Goal: Task Accomplishment & Management: Manage account settings

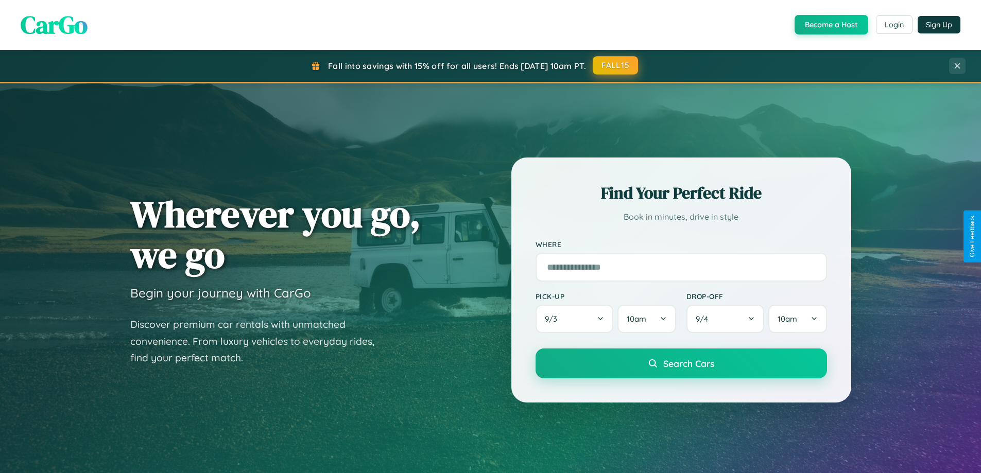
click at [616, 66] on button "FALL15" at bounding box center [615, 65] width 45 height 19
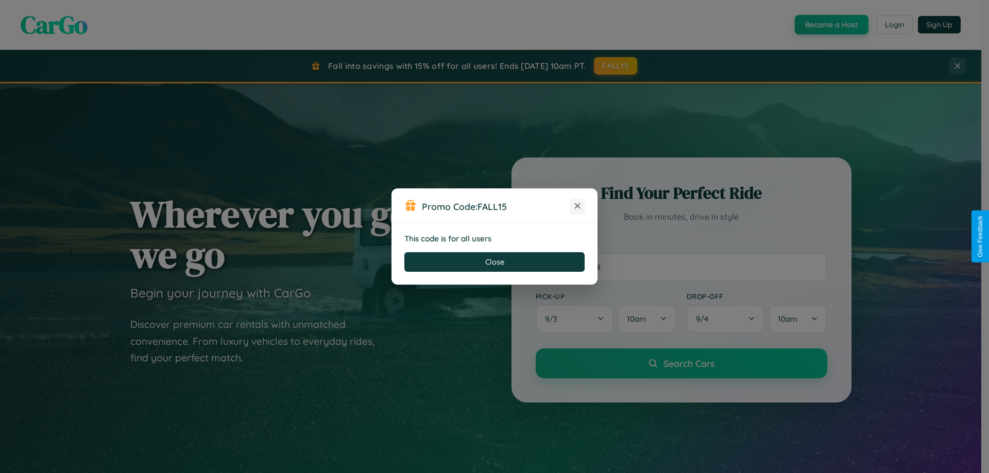
click at [578, 207] on icon at bounding box center [577, 206] width 10 height 10
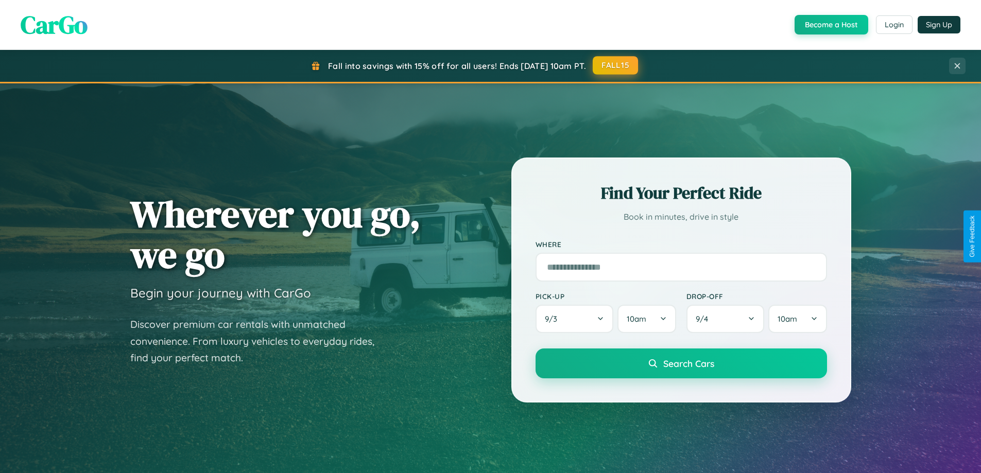
click at [616, 66] on button "FALL15" at bounding box center [615, 65] width 45 height 19
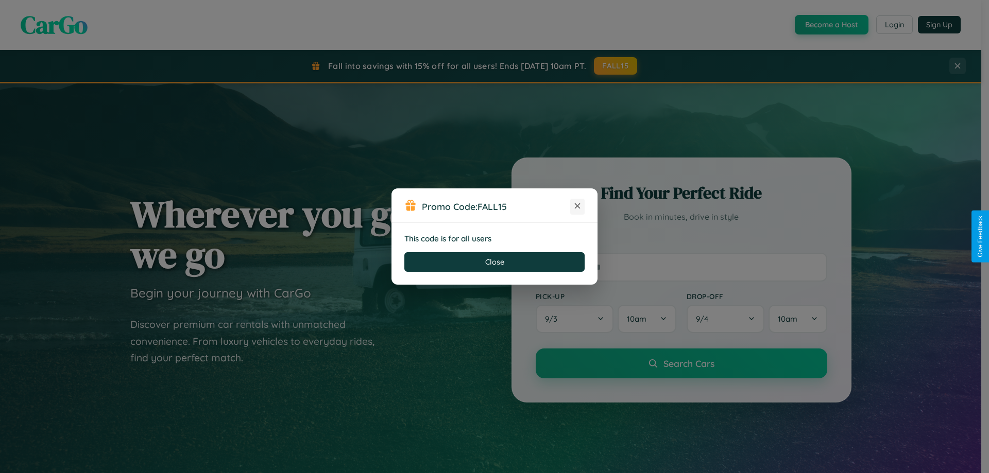
click at [578, 207] on icon at bounding box center [577, 206] width 10 height 10
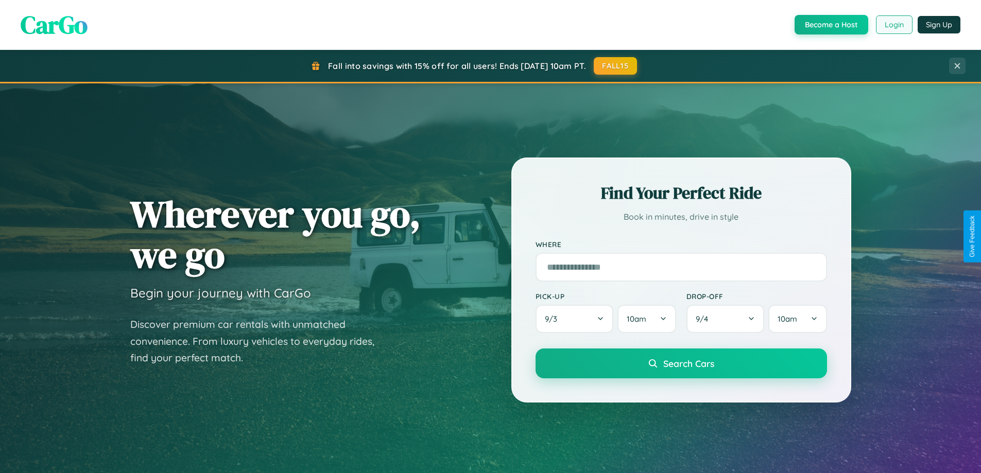
click at [894, 25] on button "Login" at bounding box center [894, 24] width 37 height 19
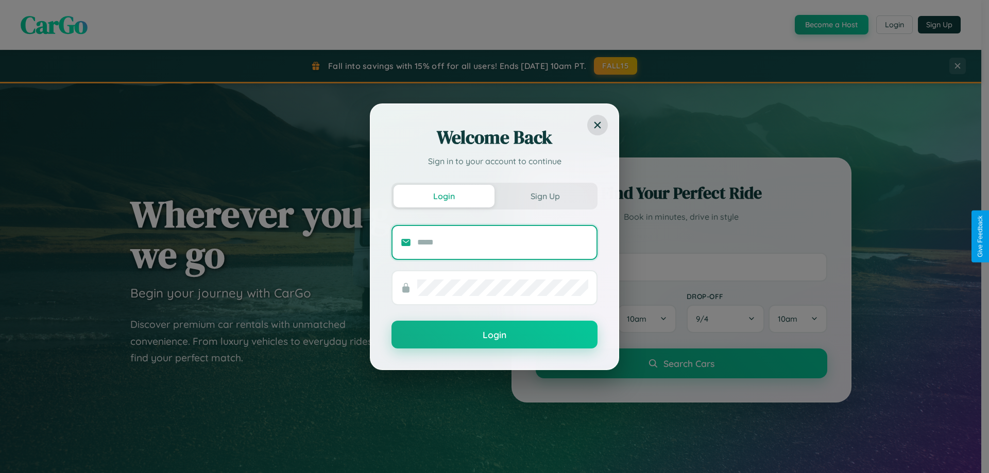
click at [503, 242] on input "text" at bounding box center [502, 242] width 171 height 16
type input "**********"
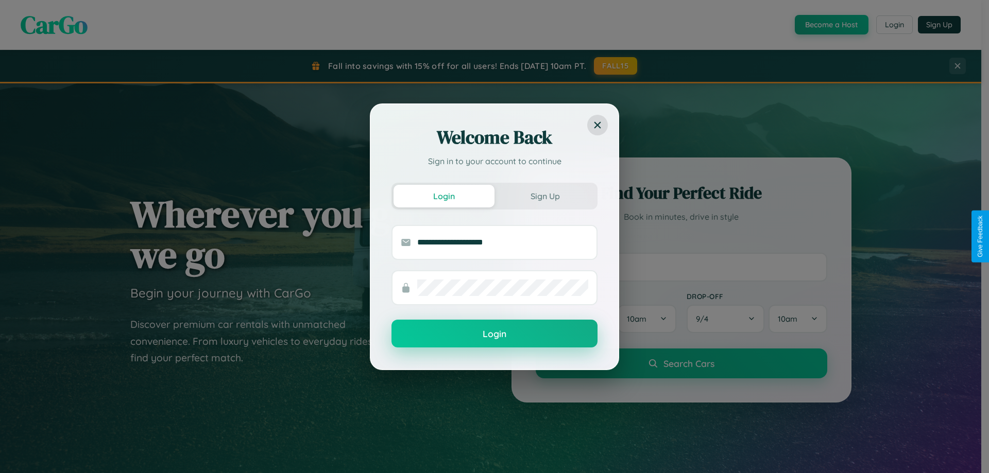
click at [495, 334] on button "Login" at bounding box center [495, 334] width 206 height 28
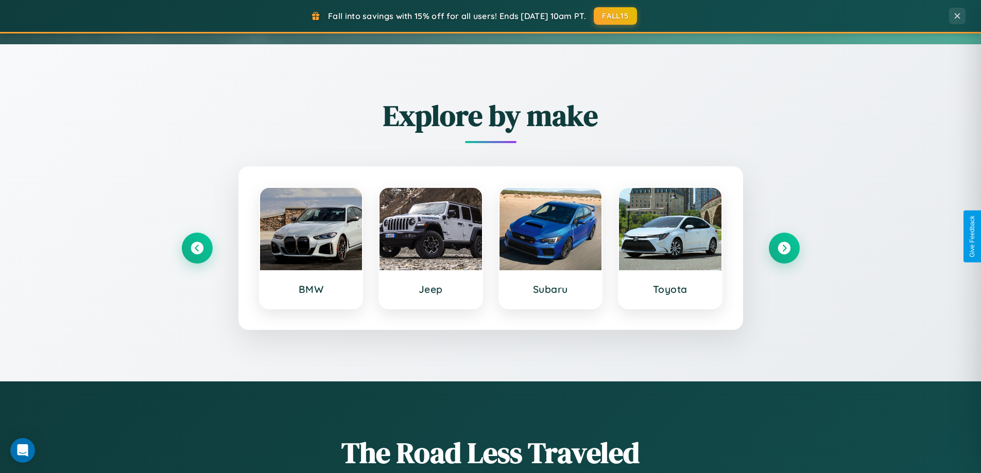
scroll to position [444, 0]
